Goal: Check status: Check status

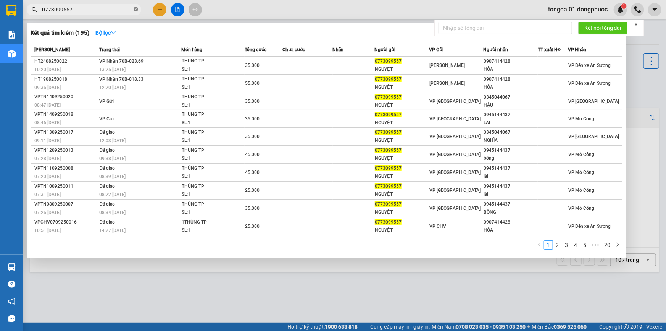
click at [137, 10] on icon "close-circle" at bounding box center [136, 9] width 5 height 5
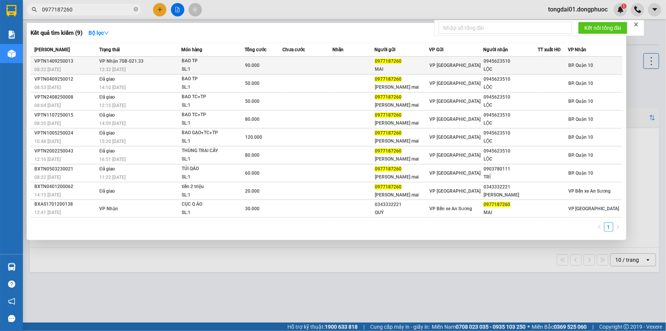
type input "0977187260"
click at [187, 58] on div "BAO TP" at bounding box center [210, 61] width 57 height 8
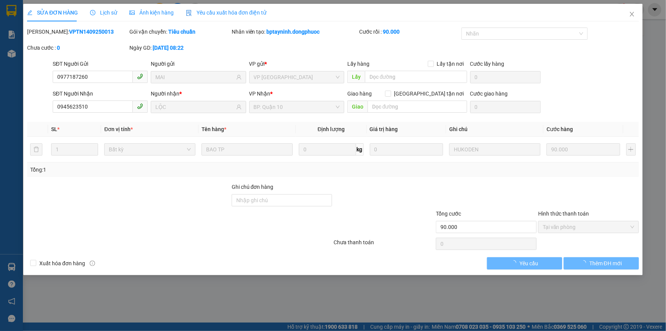
click at [105, 13] on span "Lịch sử" at bounding box center [103, 13] width 27 height 6
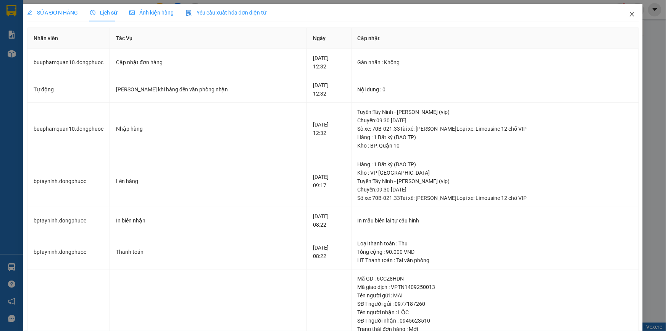
click at [629, 17] on icon "close" at bounding box center [632, 14] width 6 height 6
